Goal: Information Seeking & Learning: Find specific fact

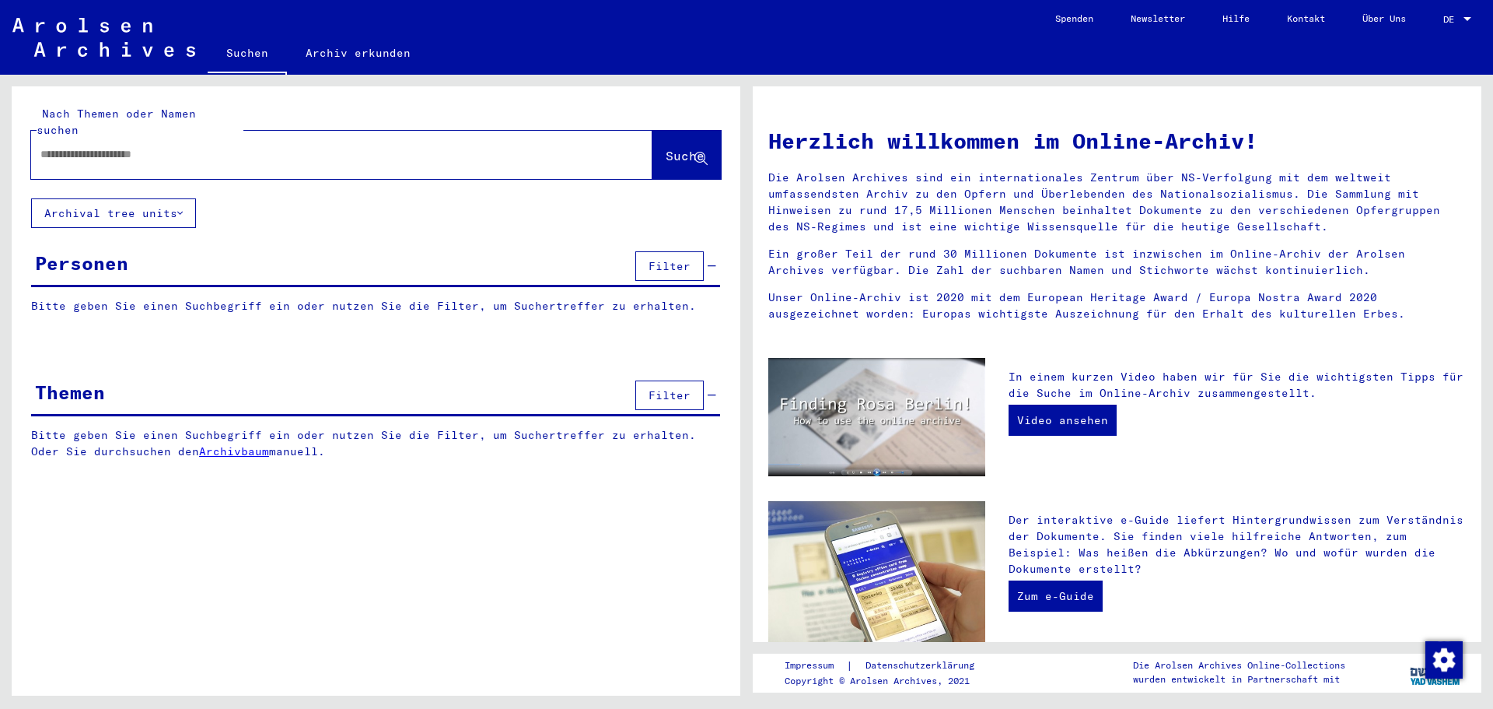
click at [117, 146] on input "text" at bounding box center [322, 154] width 565 height 16
type input "**********"
click at [625, 139] on div "close" at bounding box center [636, 154] width 31 height 31
click at [653, 131] on button "Suche" at bounding box center [687, 155] width 68 height 48
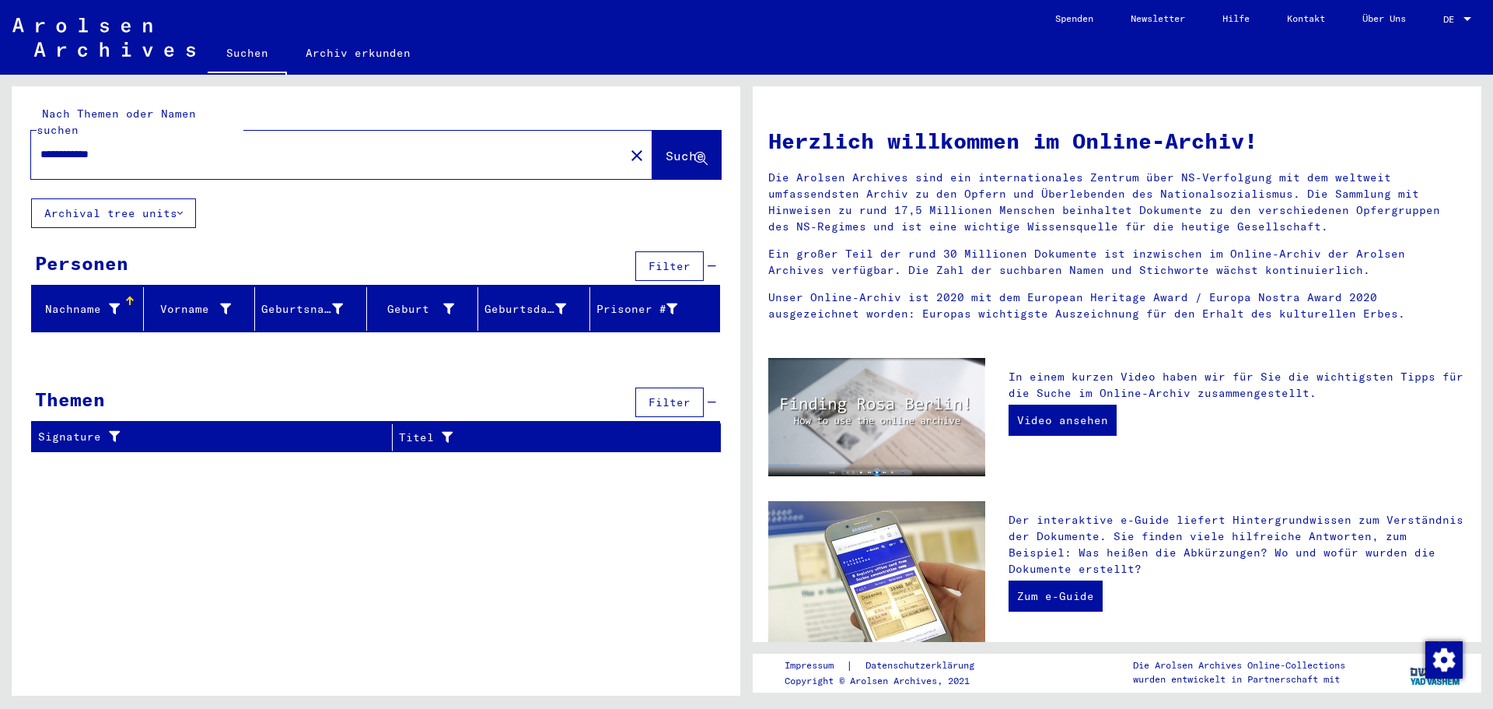
click at [135, 198] on button "Archival tree units" at bounding box center [113, 213] width 165 height 30
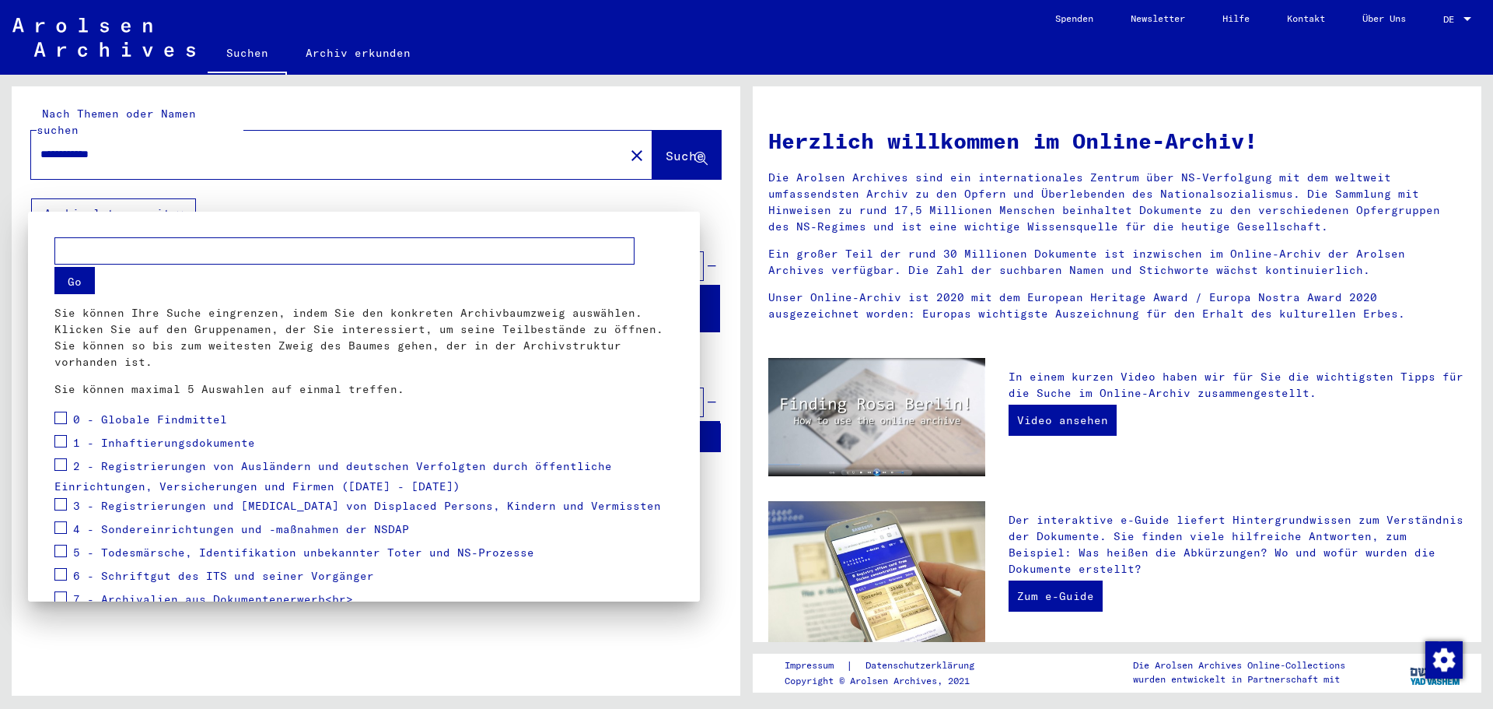
click at [679, 137] on div at bounding box center [746, 354] width 1493 height 709
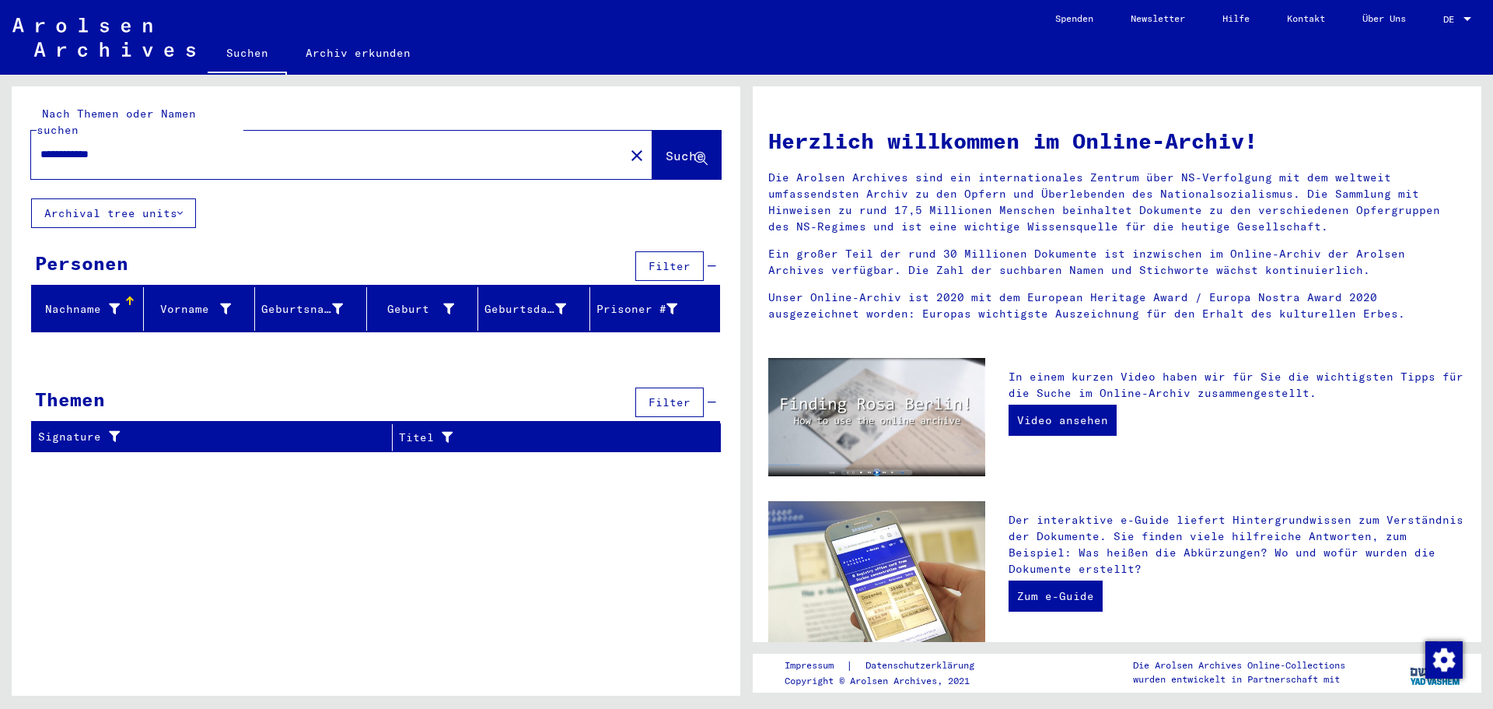
click at [679, 148] on span "Suche" at bounding box center [685, 156] width 39 height 16
